Goal: Task Accomplishment & Management: Complete application form

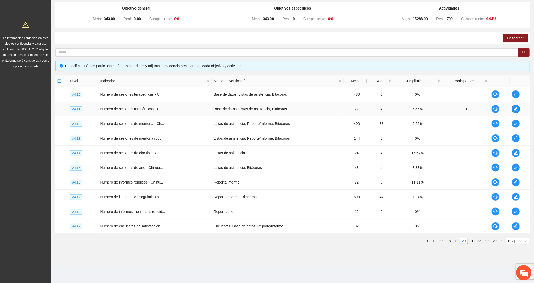
click at [517, 110] on icon "edit" at bounding box center [516, 109] width 4 height 4
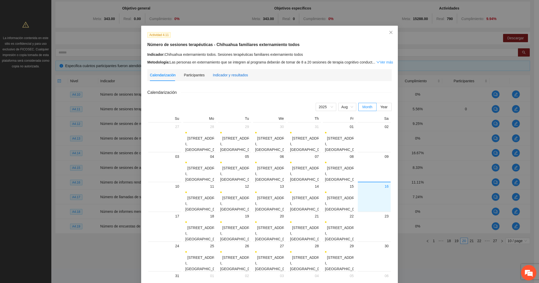
click at [239, 75] on div "Indicador y resultados" at bounding box center [230, 75] width 35 height 6
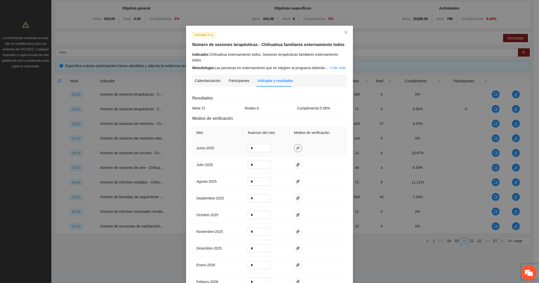
click at [296, 146] on icon "paper-clip" at bounding box center [298, 148] width 4 height 4
click at [296, 162] on icon "paper-clip" at bounding box center [298, 164] width 4 height 4
click at [296, 179] on icon "paper-clip" at bounding box center [297, 181] width 3 height 4
click at [277, 173] on td "*" at bounding box center [267, 181] width 46 height 17
click at [294, 144] on button "button" at bounding box center [298, 148] width 8 height 8
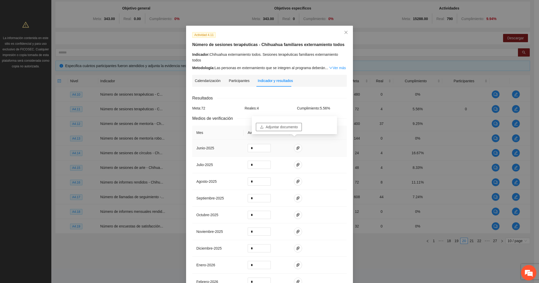
click at [276, 124] on span "Adjuntar documento" at bounding box center [282, 127] width 32 height 6
click at [250, 144] on input "*" at bounding box center [259, 148] width 23 height 8
type input "*"
click at [251, 161] on input "*" at bounding box center [259, 165] width 23 height 8
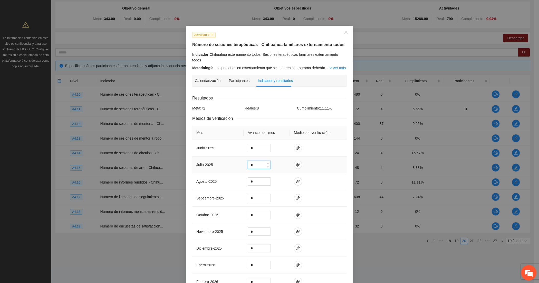
click at [251, 161] on input "*" at bounding box center [259, 165] width 23 height 8
type input "*"
click at [294, 162] on span "paper-clip" at bounding box center [298, 164] width 8 height 4
click at [277, 146] on button "Adjuntar documento" at bounding box center [279, 143] width 46 height 8
click at [296, 179] on icon "paper-clip" at bounding box center [298, 181] width 4 height 4
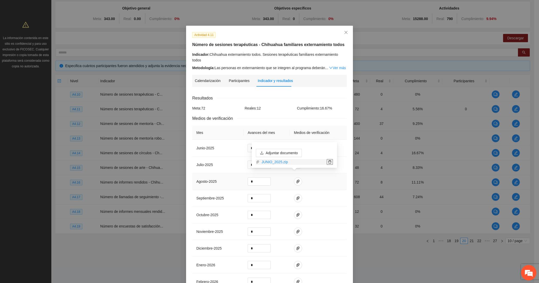
click at [331, 160] on icon "delete" at bounding box center [330, 162] width 4 height 4
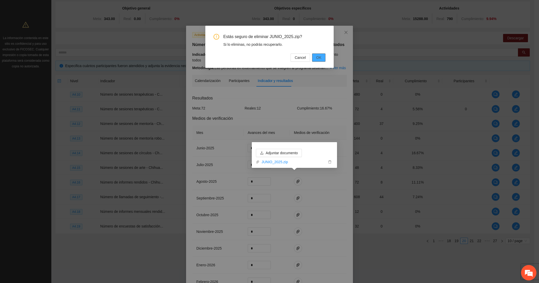
click at [315, 55] on button "OK" at bounding box center [318, 57] width 13 height 8
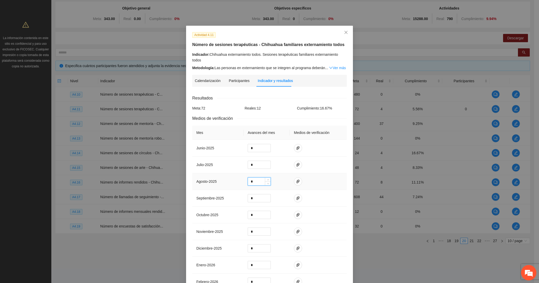
click at [262, 177] on input "*" at bounding box center [259, 181] width 23 height 8
click at [267, 182] on icon "down" at bounding box center [268, 183] width 2 height 2
type input "*"
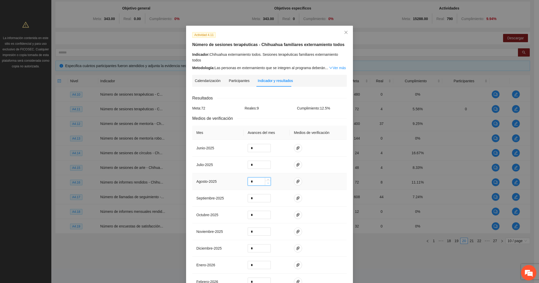
click at [267, 182] on icon "down" at bounding box center [268, 183] width 2 height 2
click at [296, 146] on icon "paper-clip" at bounding box center [298, 148] width 4 height 4
click at [296, 162] on icon "paper-clip" at bounding box center [298, 164] width 4 height 4
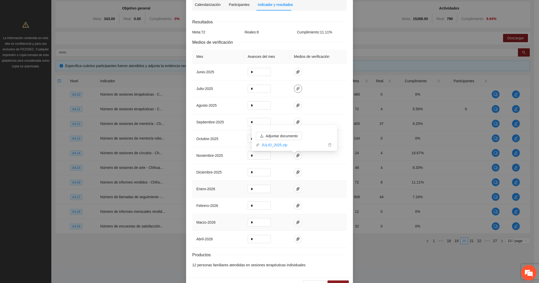
scroll to position [87, 0]
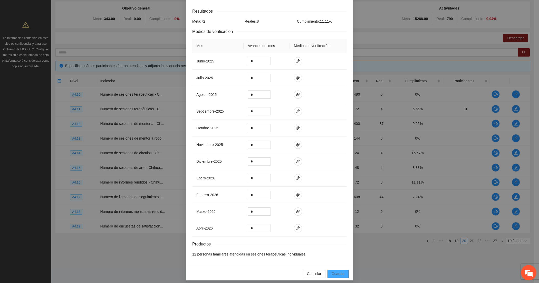
click at [335, 271] on span "Guardar" at bounding box center [338, 274] width 13 height 6
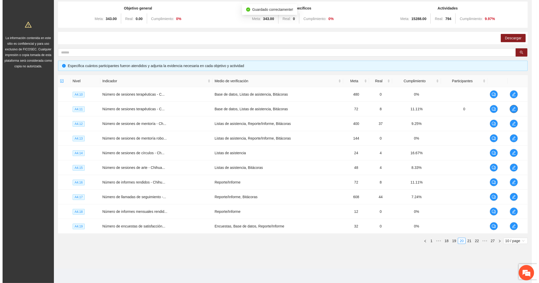
scroll to position [0, 0]
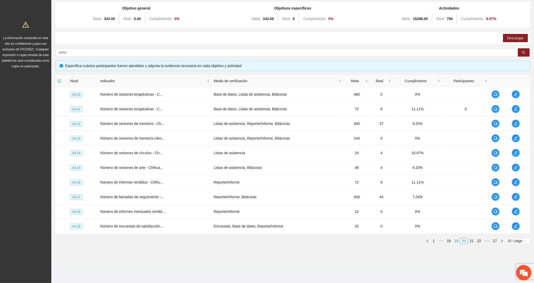
click at [457, 239] on link "19" at bounding box center [456, 241] width 7 height 6
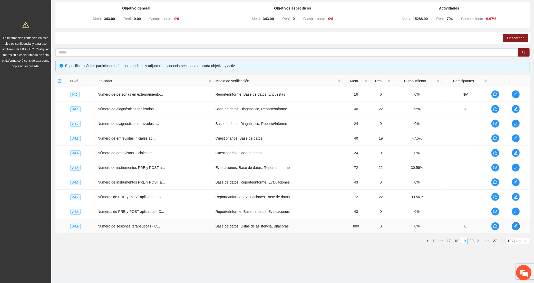
click at [517, 226] on icon "edit" at bounding box center [516, 226] width 4 height 4
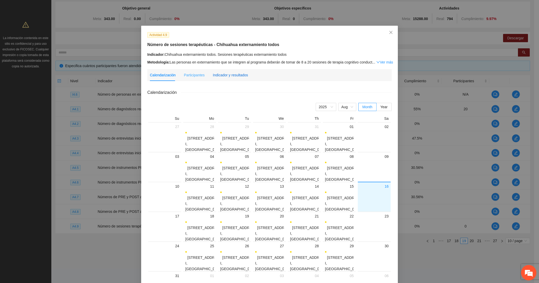
click at [242, 74] on div "Indicador y resultados" at bounding box center [230, 75] width 35 height 6
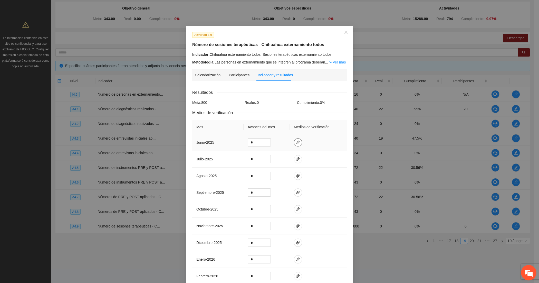
click at [296, 141] on icon "paper-clip" at bounding box center [297, 142] width 3 height 4
click at [273, 125] on span "Adjuntar documento" at bounding box center [282, 127] width 32 height 6
click at [258, 142] on input "*" at bounding box center [259, 142] width 23 height 8
click at [257, 138] on input "*" at bounding box center [259, 142] width 23 height 8
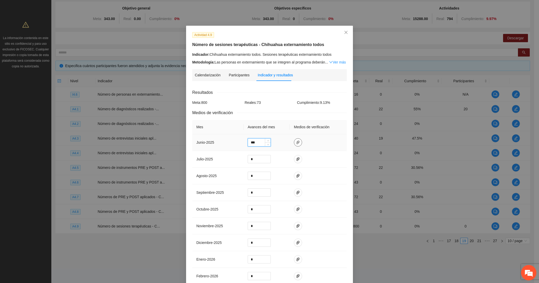
type input "**"
click at [296, 142] on icon "paper-clip" at bounding box center [297, 142] width 3 height 4
click at [308, 145] on td at bounding box center [318, 142] width 57 height 17
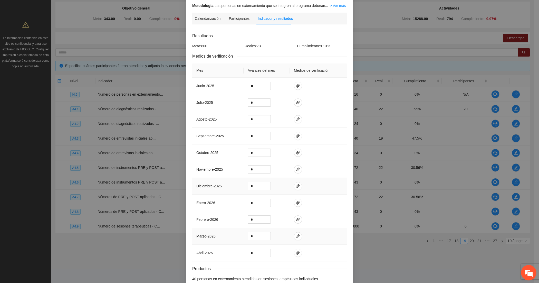
scroll to position [87, 0]
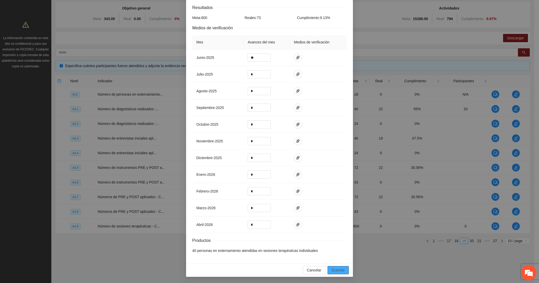
click at [336, 270] on span "Guardar" at bounding box center [338, 270] width 13 height 6
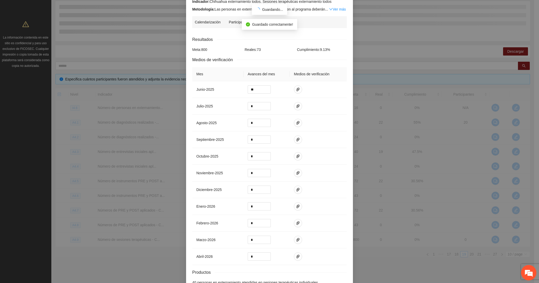
scroll to position [0, 0]
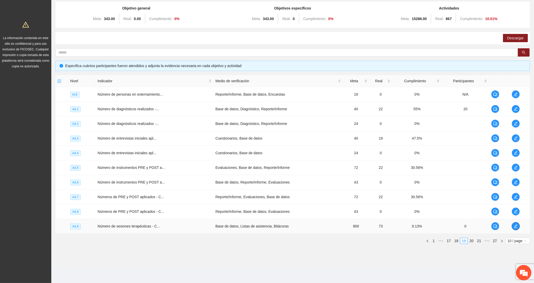
click at [515, 227] on icon "edit" at bounding box center [516, 226] width 4 height 4
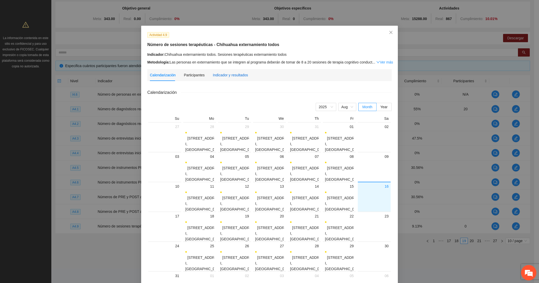
click at [227, 76] on div "Indicador y resultados" at bounding box center [230, 75] width 35 height 6
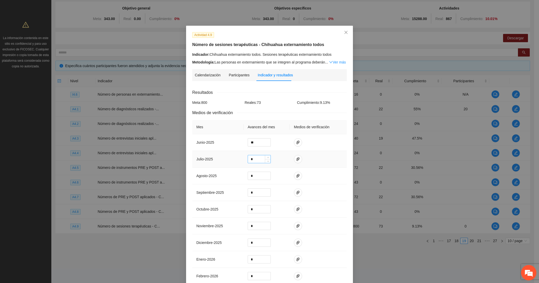
click at [251, 155] on div "*" at bounding box center [259, 159] width 23 height 8
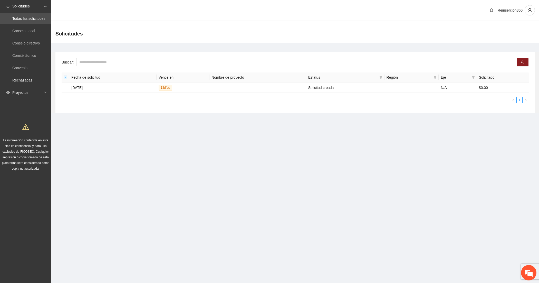
click at [30, 88] on span "Proyectos" at bounding box center [27, 92] width 30 height 10
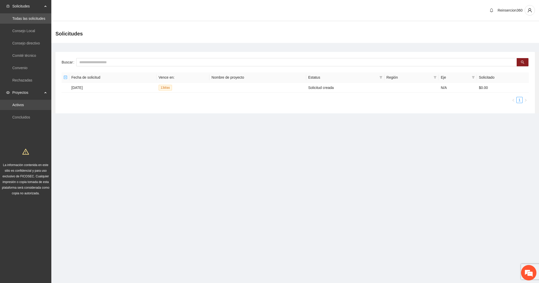
click at [24, 103] on link "Activos" at bounding box center [18, 105] width 12 height 4
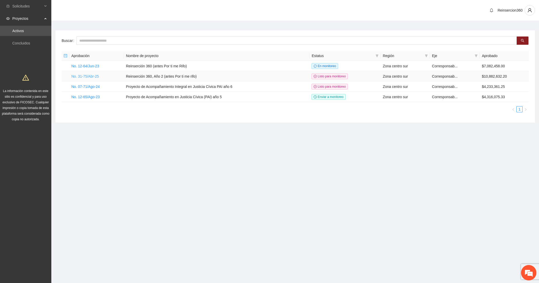
click at [85, 76] on link "No. 31-75/Abr-25" at bounding box center [84, 76] width 27 height 4
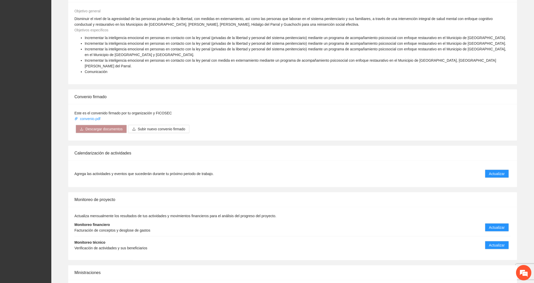
scroll to position [607, 0]
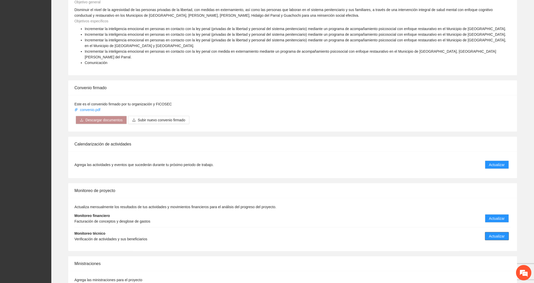
click at [492, 233] on span "Actualizar" at bounding box center [497, 236] width 16 height 6
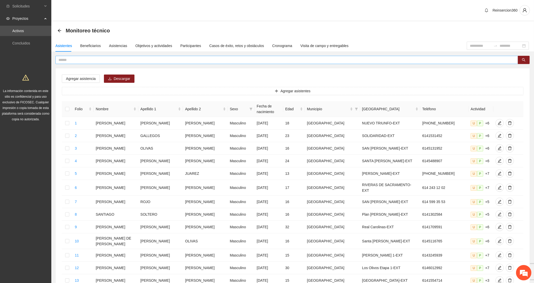
click at [85, 59] on input "text" at bounding box center [285, 60] width 452 height 6
type input "*"
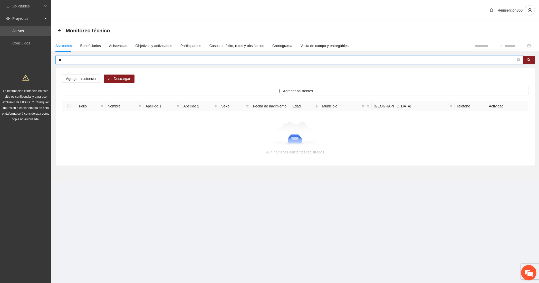
type input "*"
type input "*******"
click at [218, 87] on button "Agregar asistentes" at bounding box center [295, 91] width 467 height 8
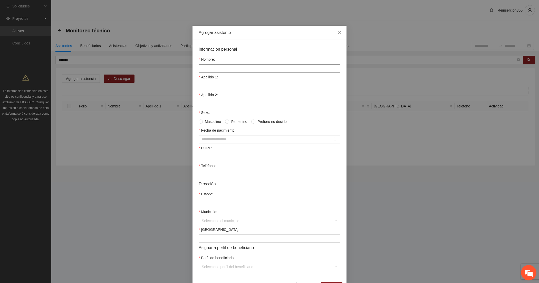
click at [219, 70] on input "Nombre:" at bounding box center [270, 68] width 142 height 8
paste input "**********"
type input "**********"
paste input "*******"
type input "*******"
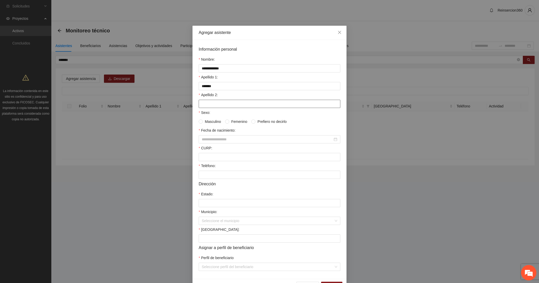
paste input "*******"
type input "*******"
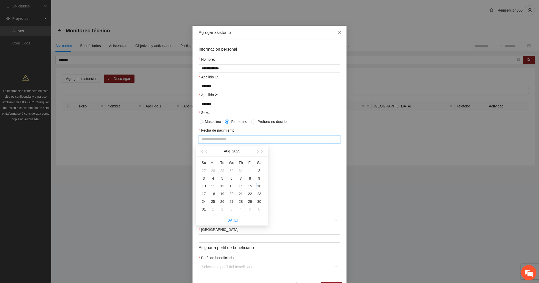
paste input "*********"
type input "**********"
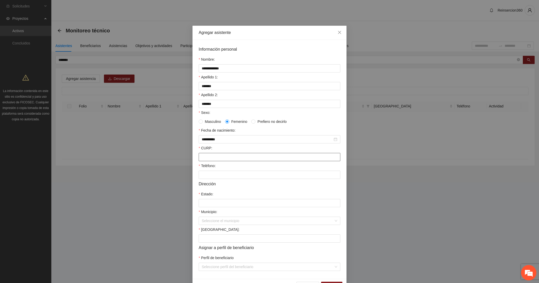
paste input "**********"
type input "**********"
paste input "**********"
type input "**********"
type input "*********"
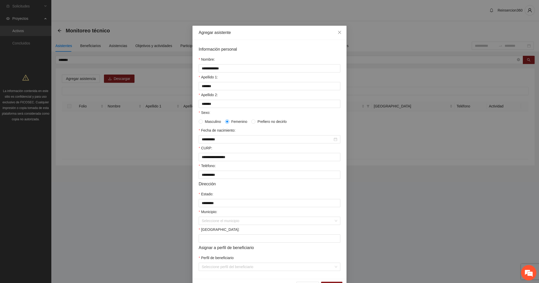
click at [242, 216] on div "Municipio:" at bounding box center [270, 213] width 142 height 8
click at [238, 222] on input "Municipio:" at bounding box center [268, 221] width 132 height 8
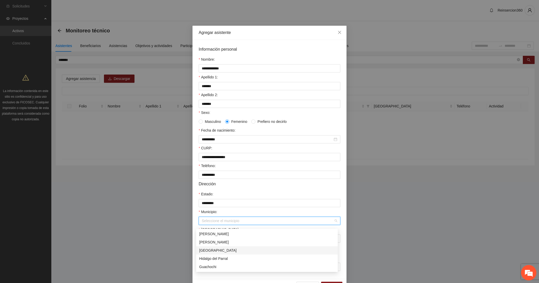
click at [221, 252] on div "Chihuahua" at bounding box center [267, 250] width 136 height 6
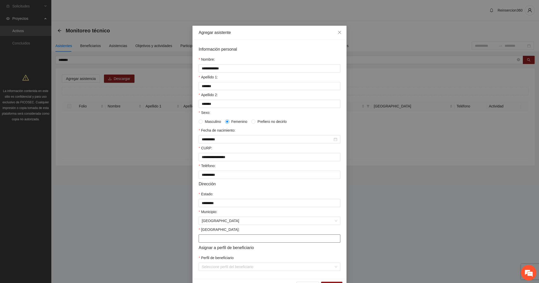
click at [204, 239] on input "Colonia:" at bounding box center [270, 238] width 142 height 8
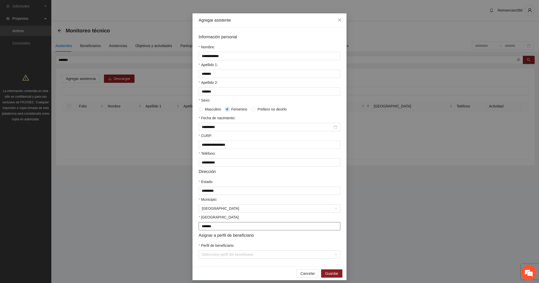
scroll to position [20, 0]
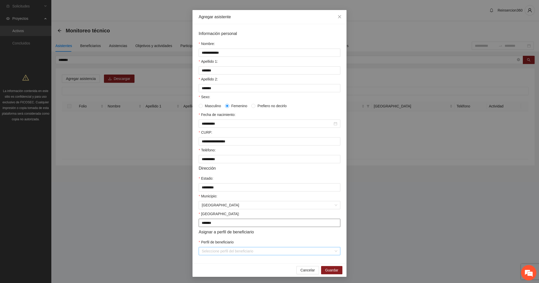
type input "*******"
click at [204, 253] on input "Perfil de beneficiario" at bounding box center [268, 251] width 132 height 8
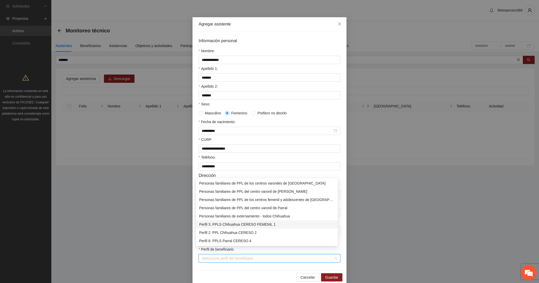
scroll to position [0, 0]
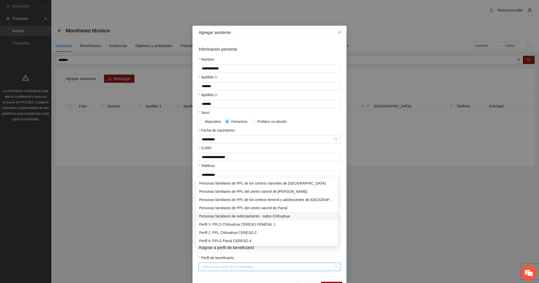
click at [212, 215] on div "Personas familiares de externamiento - todos Chihuahua" at bounding box center [267, 216] width 136 height 6
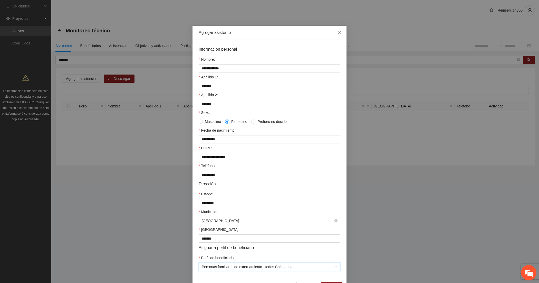
scroll to position [20, 0]
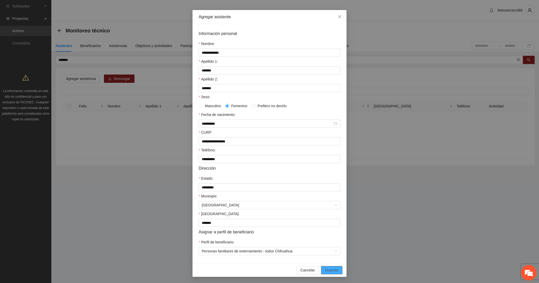
click at [322, 267] on button "Guardar" at bounding box center [331, 270] width 21 height 8
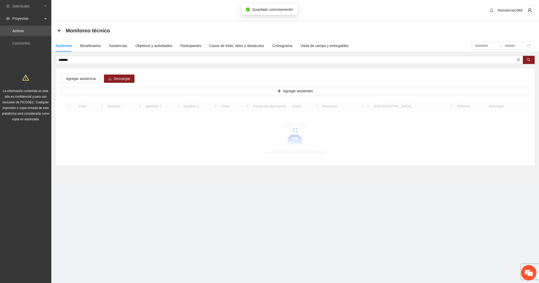
scroll to position [0, 0]
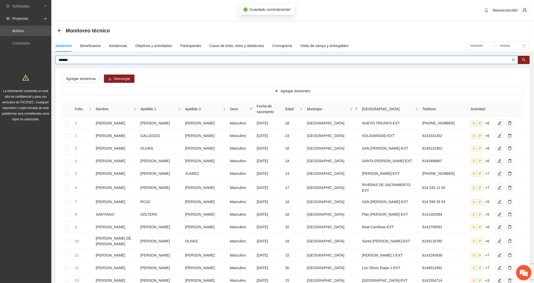
click at [91, 58] on input "*******" at bounding box center [285, 60] width 452 height 6
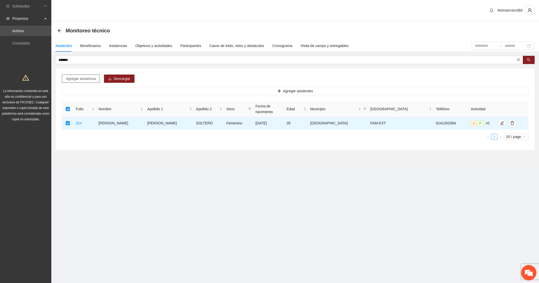
click at [80, 76] on span "Agregar asistencia" at bounding box center [81, 79] width 30 height 6
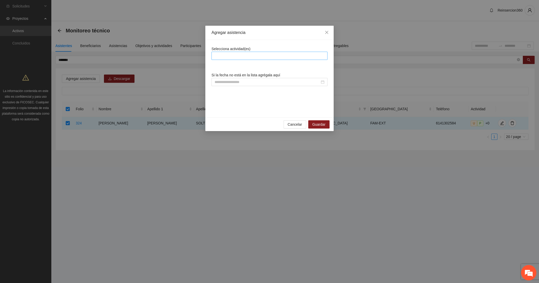
click at [257, 58] on div at bounding box center [269, 56] width 113 height 6
click at [272, 57] on div at bounding box center [269, 56] width 113 height 6
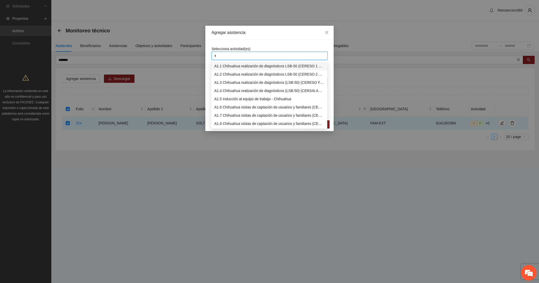
type input "**"
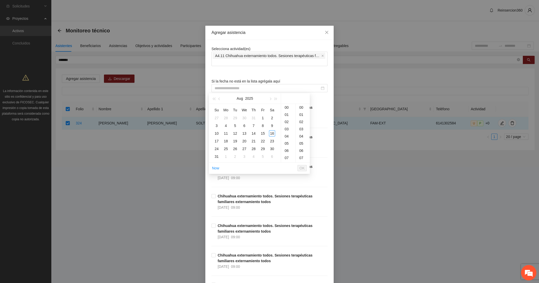
click at [211, 182] on div "Chihuahua externamiento todos. Sesiones terapéuticas familiares externamiento t…" at bounding box center [269, 178] width 116 height 30
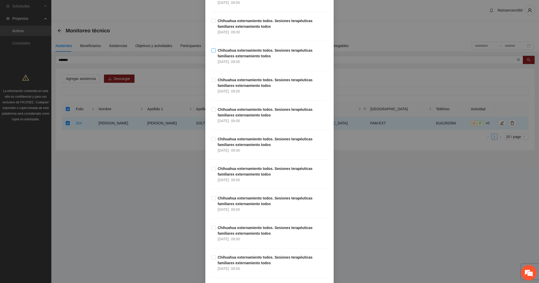
scroll to position [770, 0]
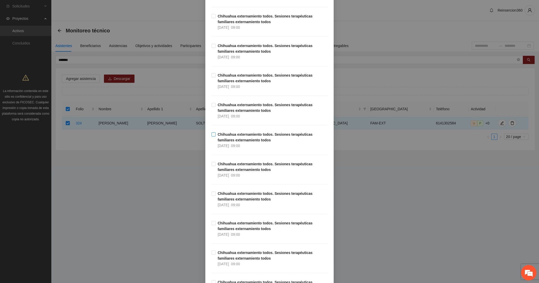
click at [236, 139] on strong "Chihuahua externamiento todos. Sesiones terapéuticas familiares externamiento t…" at bounding box center [265, 137] width 95 height 10
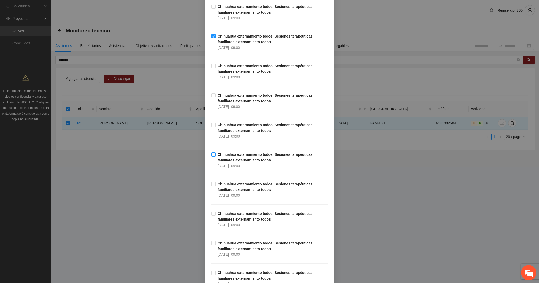
scroll to position [898, 0]
click at [236, 153] on strong "Chihuahua externamiento todos. Sesiones terapéuticas familiares externamiento t…" at bounding box center [265, 156] width 95 height 10
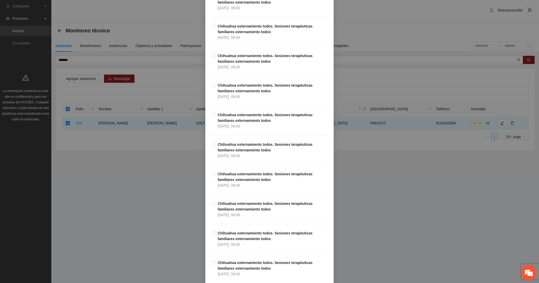
scroll to position [1069, 0]
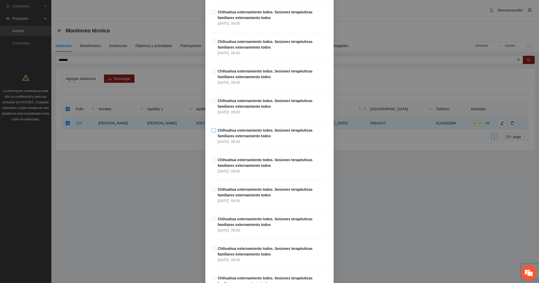
click at [237, 136] on strong "Chihuahua externamiento todos. Sesiones terapéuticas familiares externamiento t…" at bounding box center [265, 133] width 95 height 10
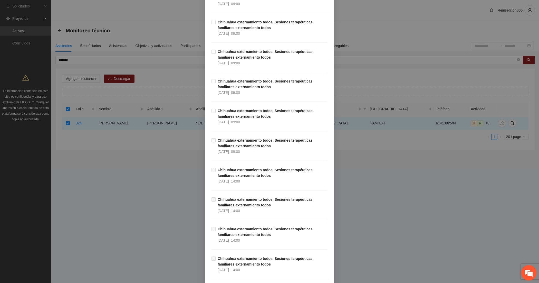
scroll to position [1240, 0]
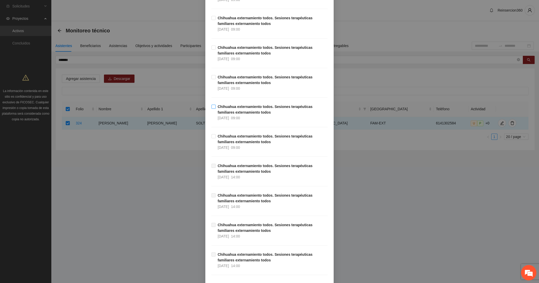
click at [242, 117] on span "Chihuahua externamiento todos. Sesiones terapéuticas familiares externamiento t…" at bounding box center [272, 112] width 112 height 17
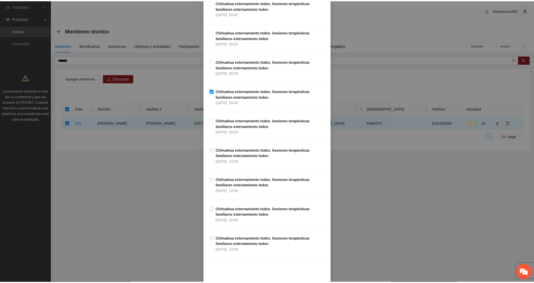
scroll to position [1280, 0]
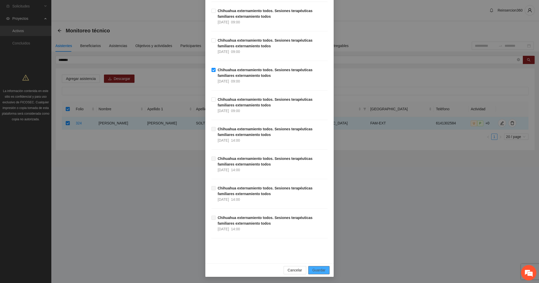
click at [320, 266] on button "Guardar" at bounding box center [318, 270] width 21 height 8
